Goal: Navigation & Orientation: Understand site structure

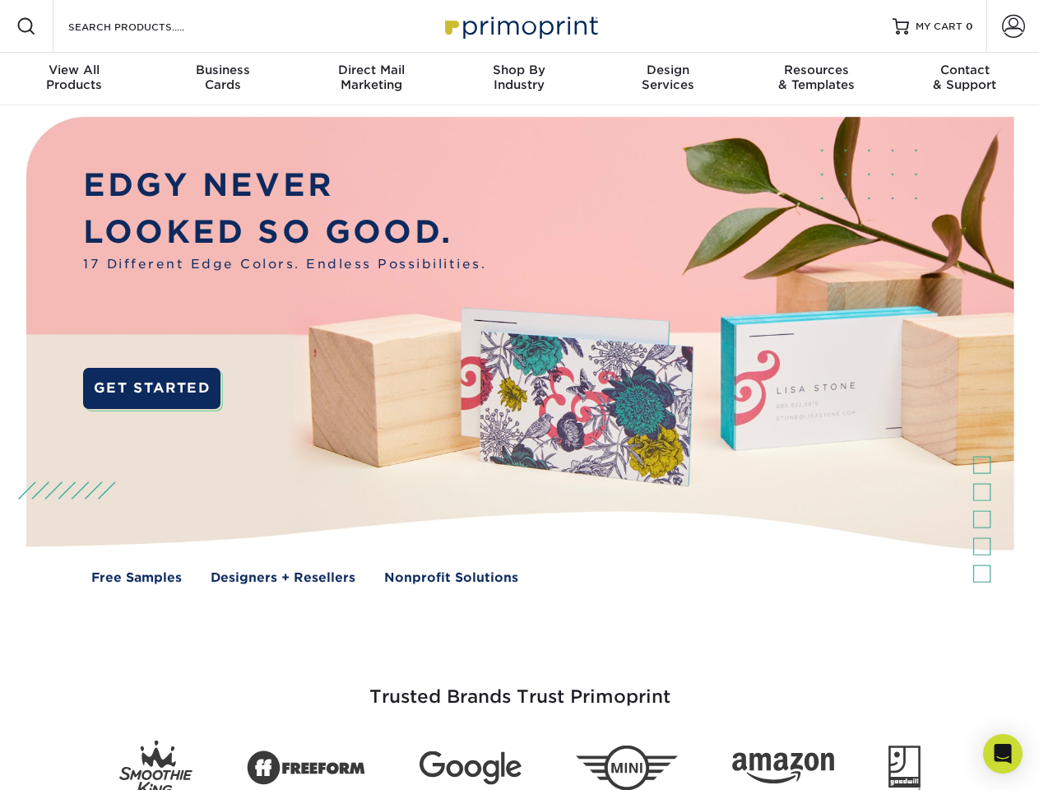
click at [519, 395] on img at bounding box center [519, 362] width 1029 height 514
click at [26, 26] on span at bounding box center [26, 26] width 20 height 20
click at [1013, 26] on span at bounding box center [1013, 26] width 23 height 23
click at [74, 79] on div "View All Products" at bounding box center [74, 78] width 148 height 30
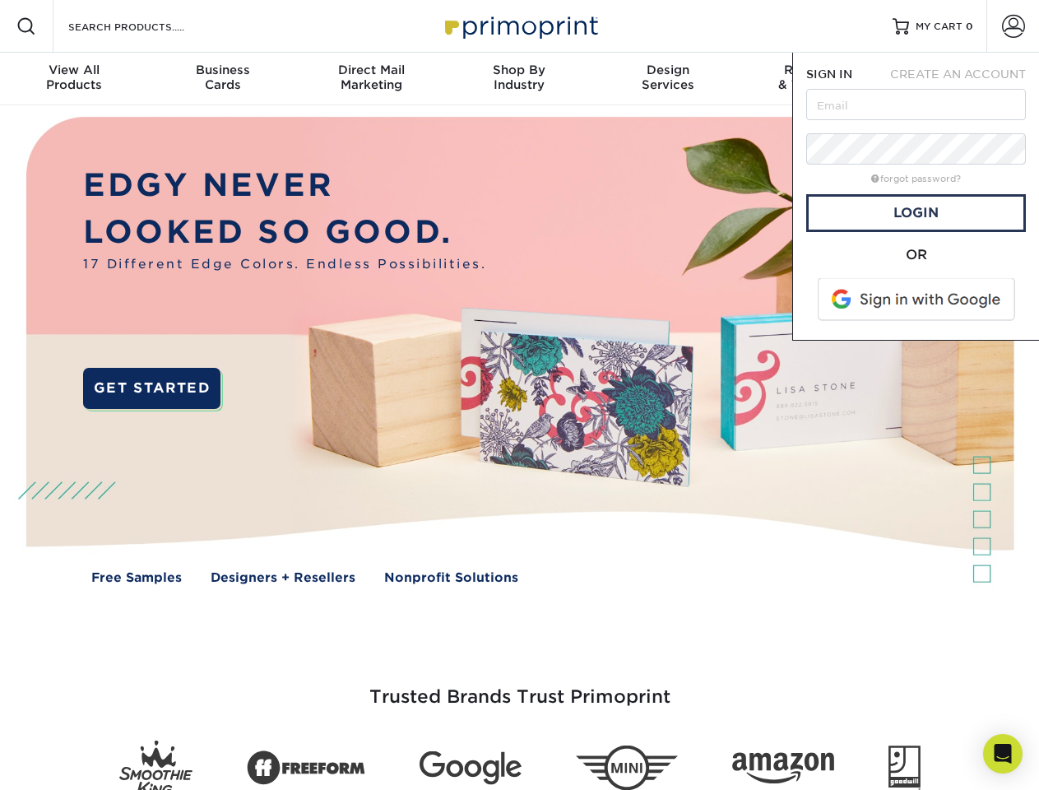
click at [222, 79] on div "Business Cards" at bounding box center [222, 78] width 148 height 30
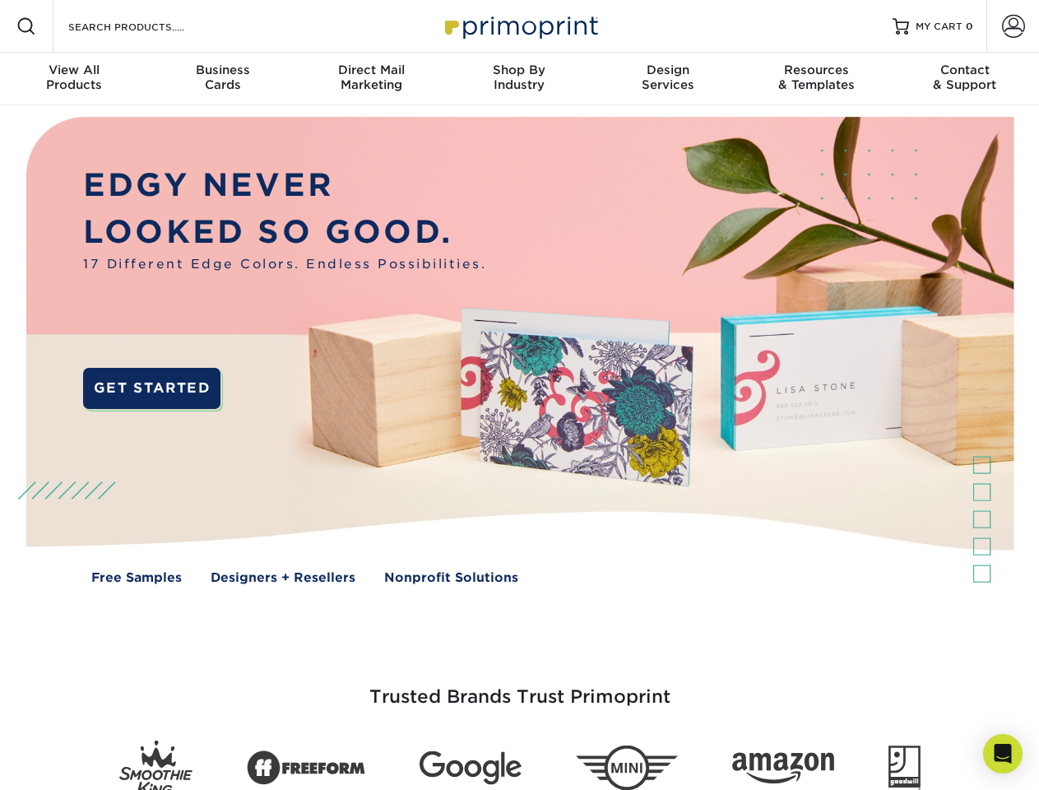
click at [371, 79] on div "Direct Mail Marketing" at bounding box center [371, 78] width 148 height 30
click at [519, 79] on div "Shop By Industry" at bounding box center [519, 78] width 148 height 30
click at [668, 79] on div "Design Services" at bounding box center [668, 78] width 148 height 30
click at [816, 79] on div "Resources & Templates" at bounding box center [816, 78] width 148 height 30
click at [965, 79] on div "Contact & Support" at bounding box center [965, 78] width 148 height 30
